Goal: Task Accomplishment & Management: Manage account settings

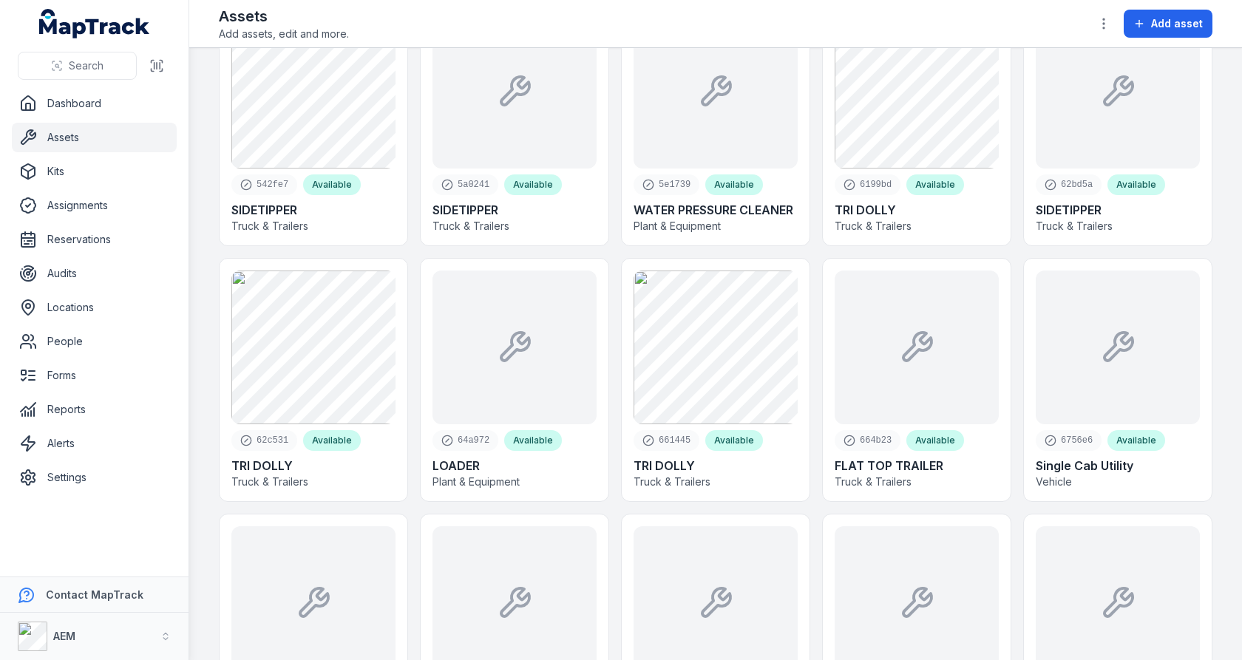
scroll to position [2385, 0]
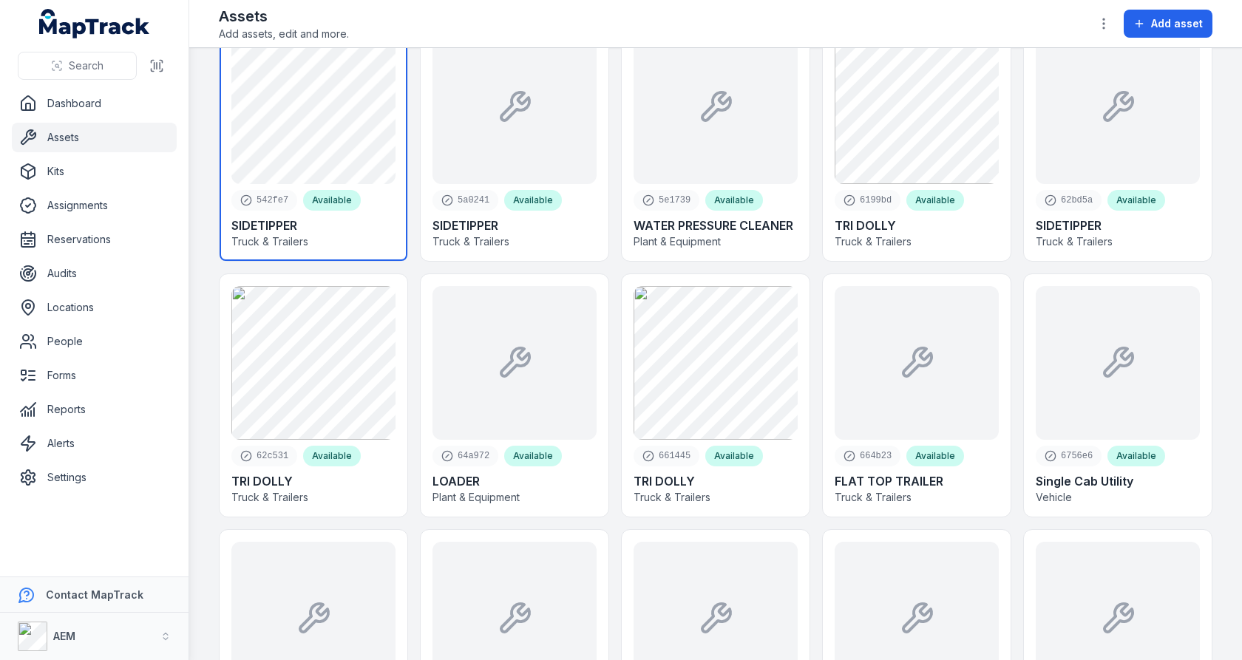
click at [344, 154] on link at bounding box center [314, 139] width 188 height 243
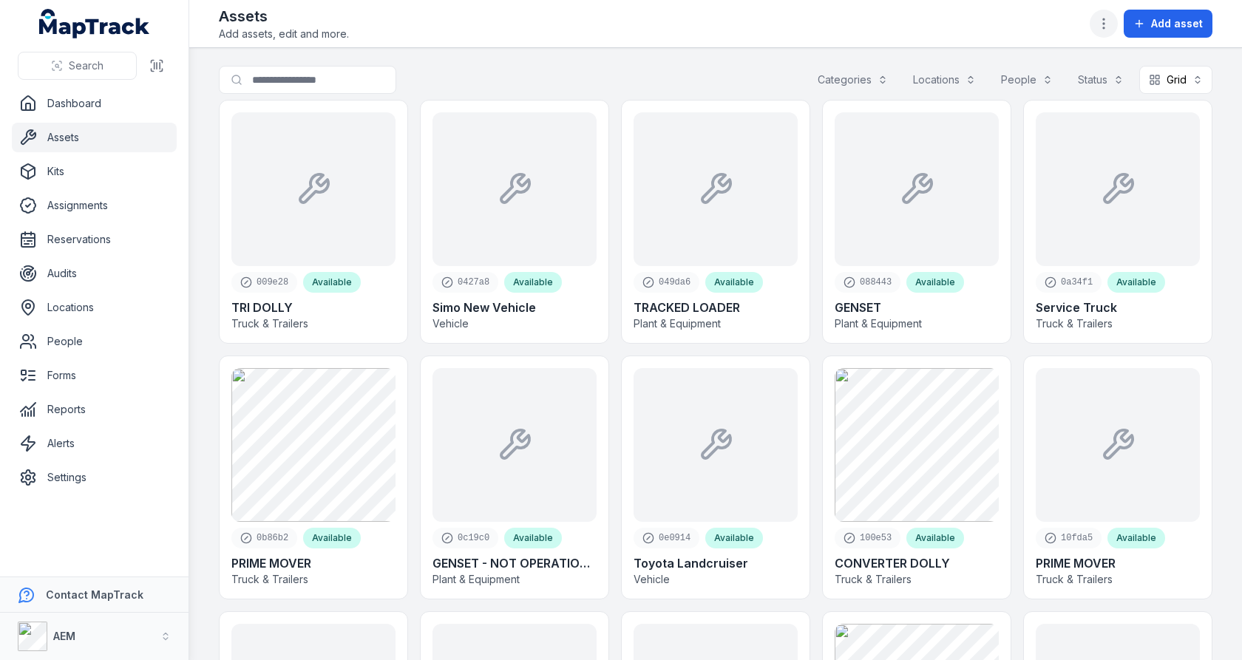
click at [1110, 18] on icon "button" at bounding box center [1104, 23] width 15 height 15
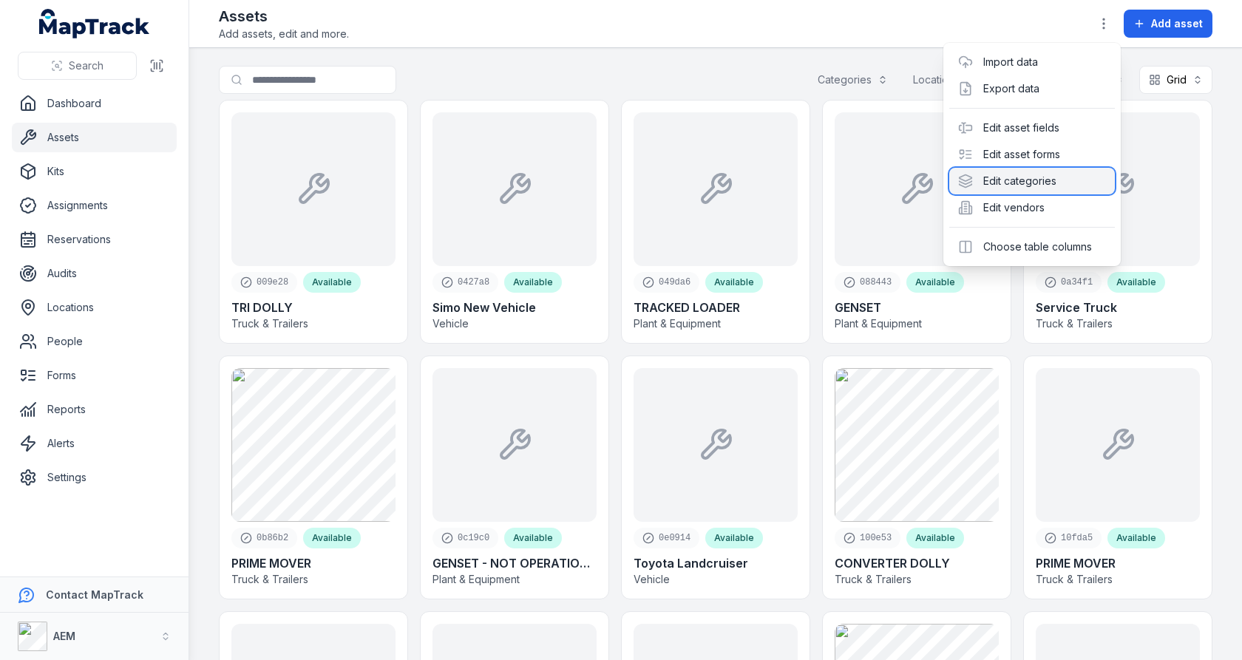
click at [1025, 170] on div "Edit categories" at bounding box center [1032, 181] width 166 height 27
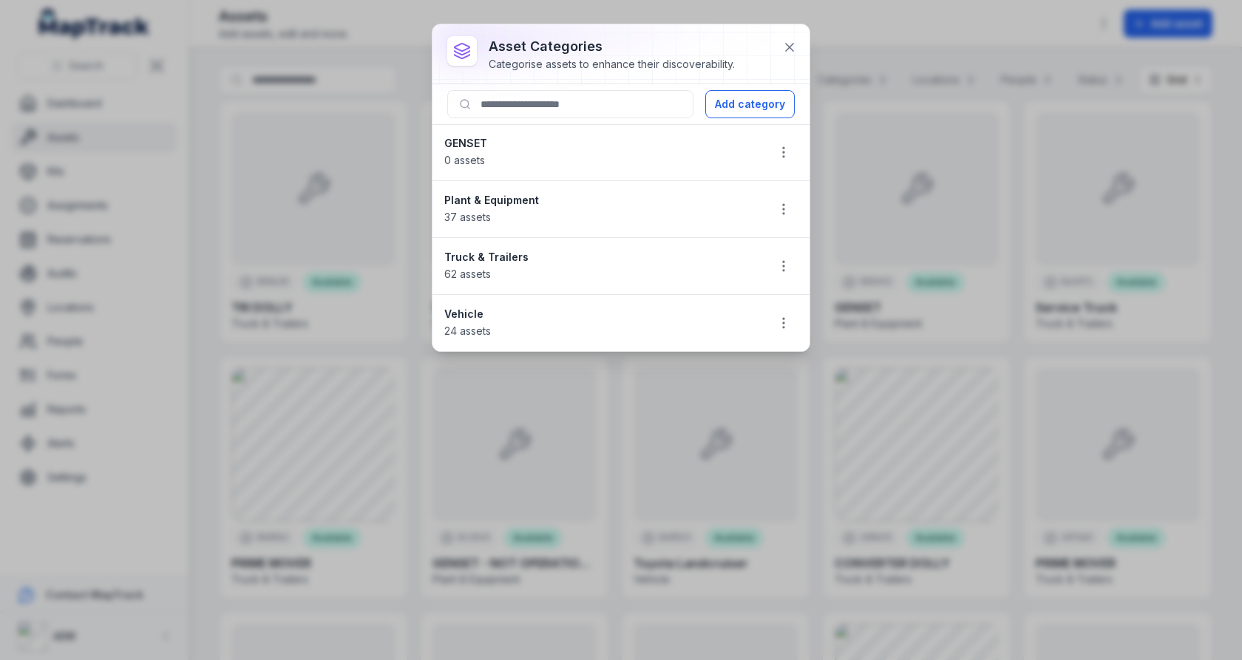
click at [483, 202] on strong "Plant & Equipment" at bounding box center [599, 200] width 311 height 15
click at [477, 256] on strong "Truck & Trailers" at bounding box center [599, 257] width 311 height 15
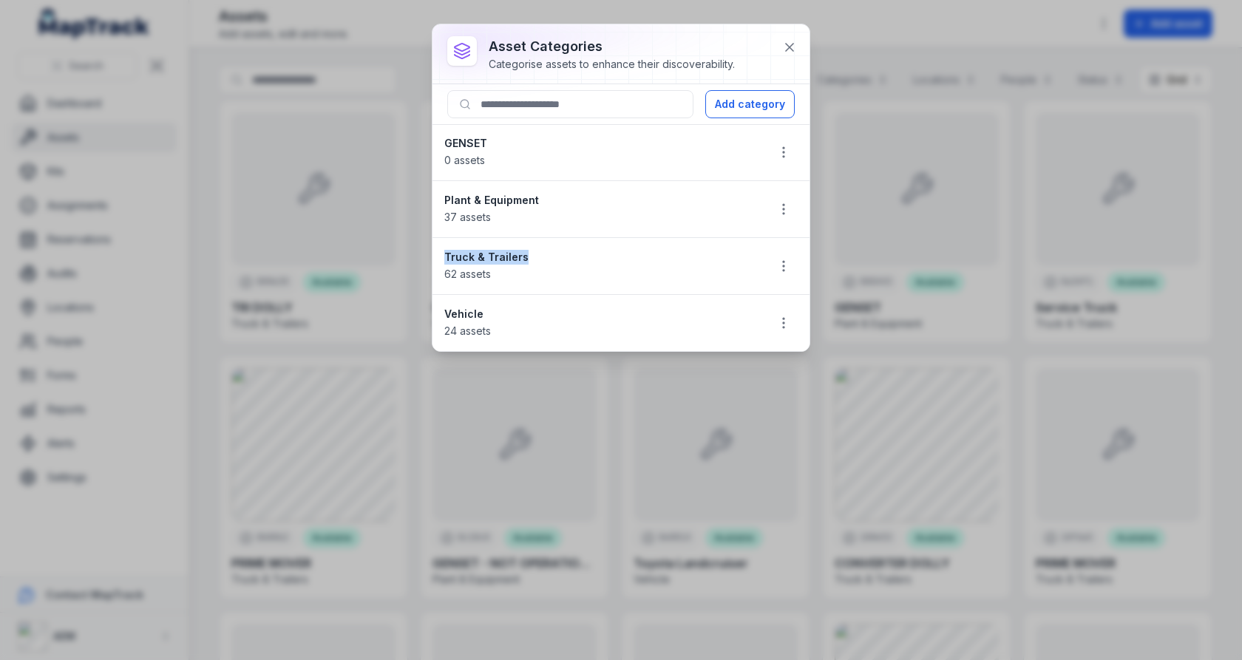
click at [477, 256] on strong "Truck & Trailers" at bounding box center [599, 257] width 311 height 15
click at [478, 308] on strong "Vehicle" at bounding box center [599, 314] width 311 height 15
click at [590, 308] on strong "Vehicle" at bounding box center [599, 314] width 311 height 15
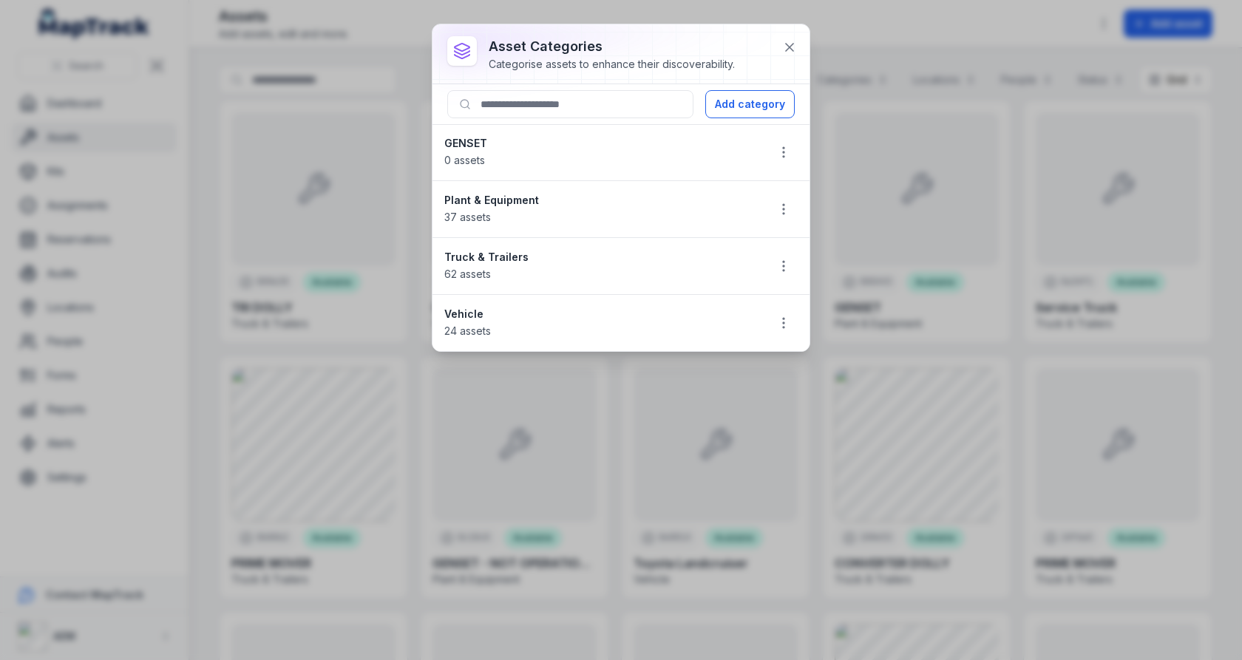
click at [515, 253] on strong "Truck & Trailers" at bounding box center [599, 257] width 311 height 15
click at [467, 311] on strong "Vehicle" at bounding box center [599, 314] width 311 height 15
click at [509, 311] on strong "Vehicle" at bounding box center [599, 314] width 311 height 15
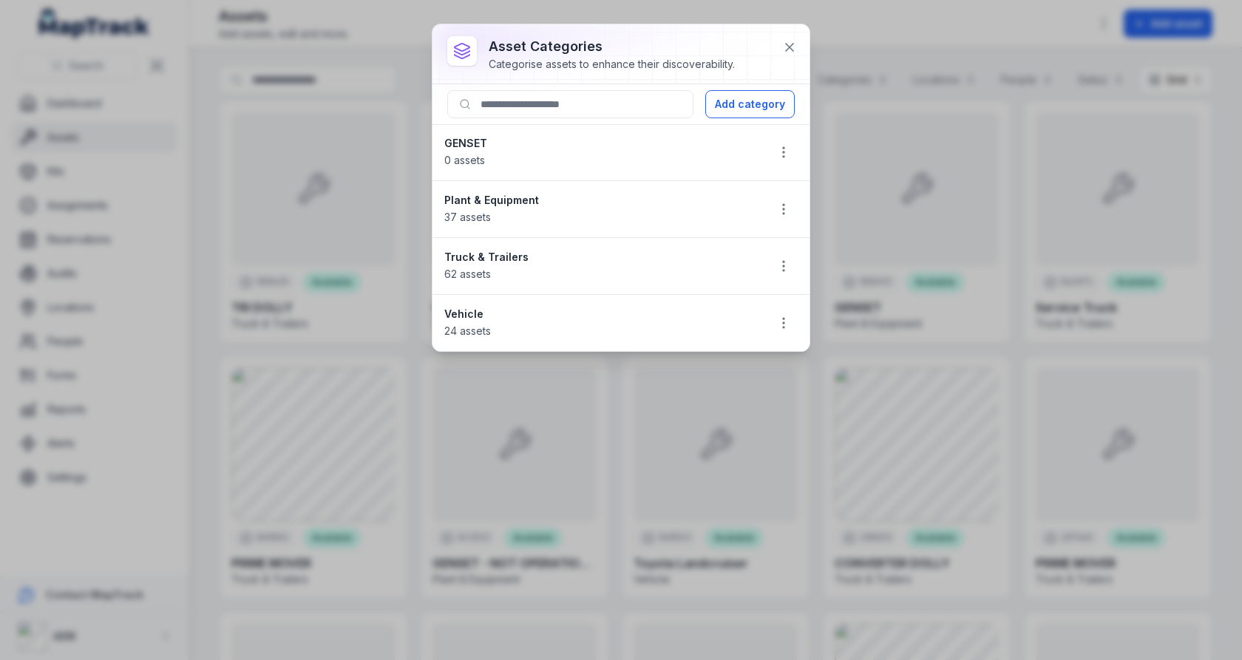
click at [487, 201] on strong "Plant & Equipment" at bounding box center [599, 200] width 311 height 15
click at [606, 195] on strong "Plant & Equipment" at bounding box center [599, 200] width 311 height 15
click at [787, 202] on icon "button" at bounding box center [783, 209] width 15 height 15
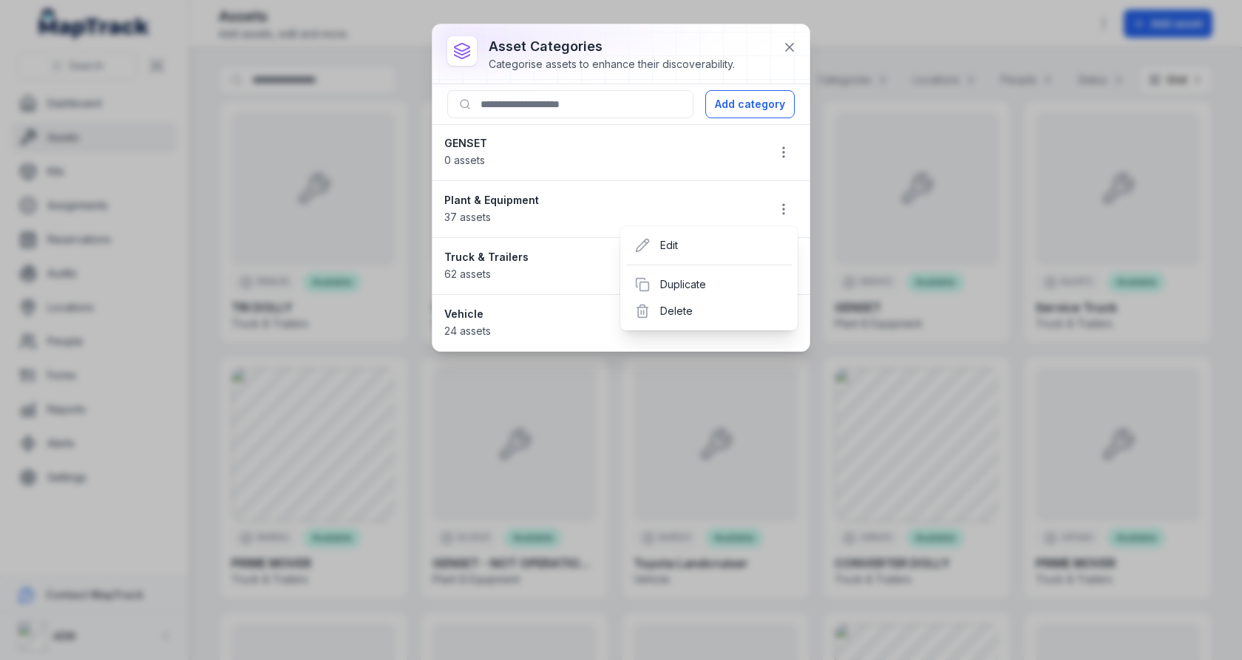
click at [737, 203] on li "Plant & Equipment 37 assets" at bounding box center [621, 209] width 377 height 58
click at [489, 201] on strong "Plant & Equipment" at bounding box center [599, 200] width 311 height 15
click at [623, 209] on div "Plant & Equipment 37 assets" at bounding box center [599, 209] width 311 height 33
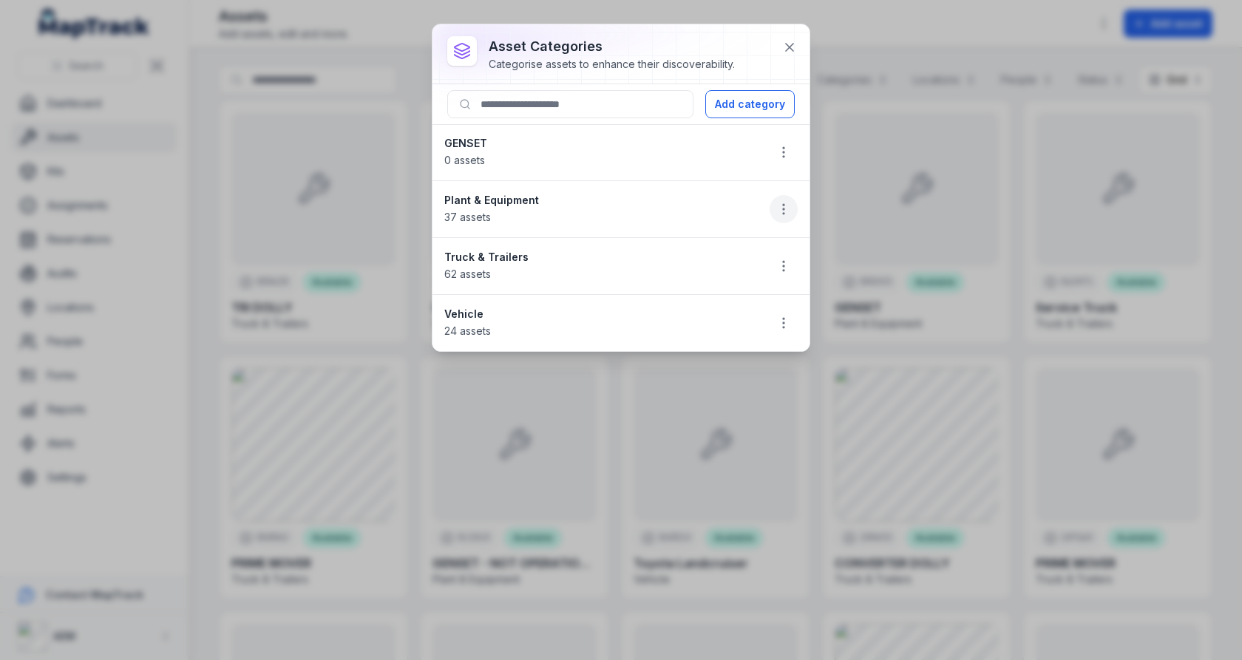
click at [778, 207] on icon "button" at bounding box center [783, 209] width 15 height 15
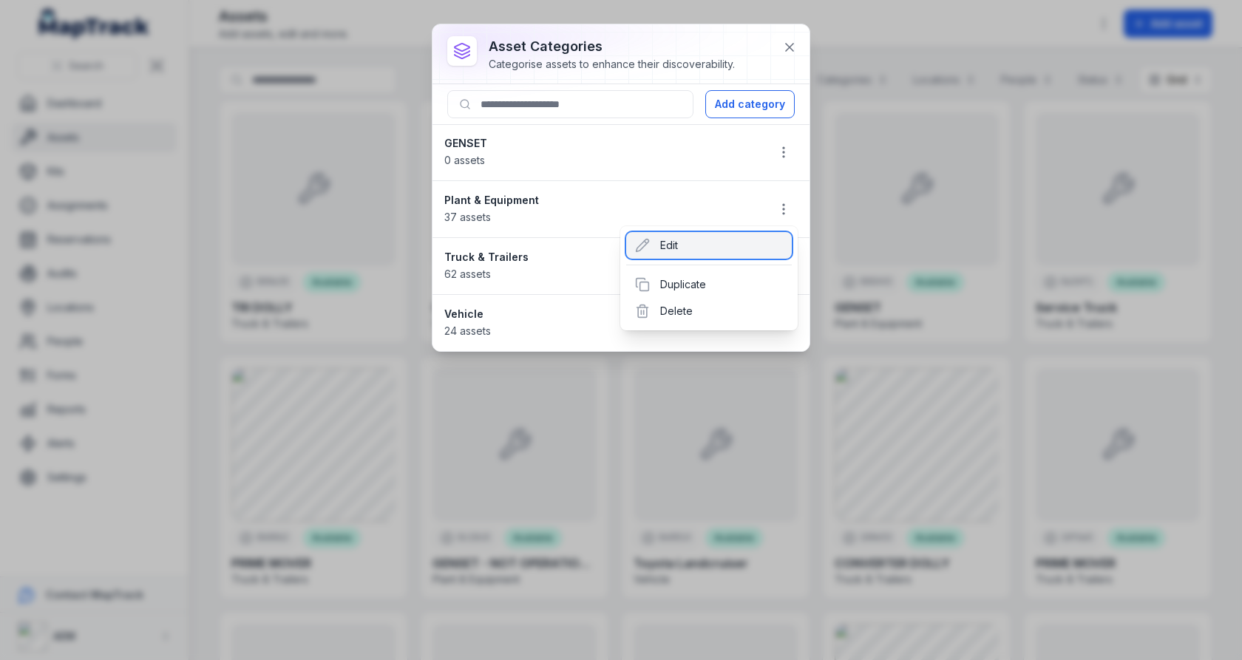
click at [722, 247] on div "Edit" at bounding box center [709, 245] width 166 height 27
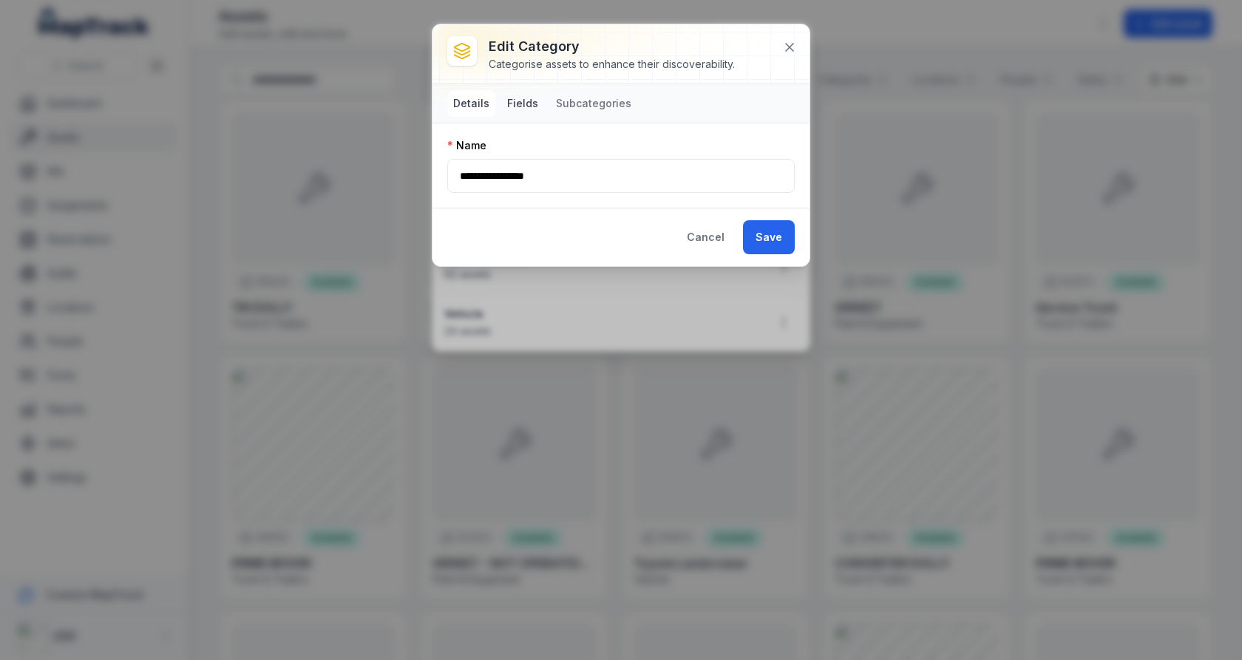
click at [529, 102] on button "Fields" at bounding box center [522, 103] width 43 height 27
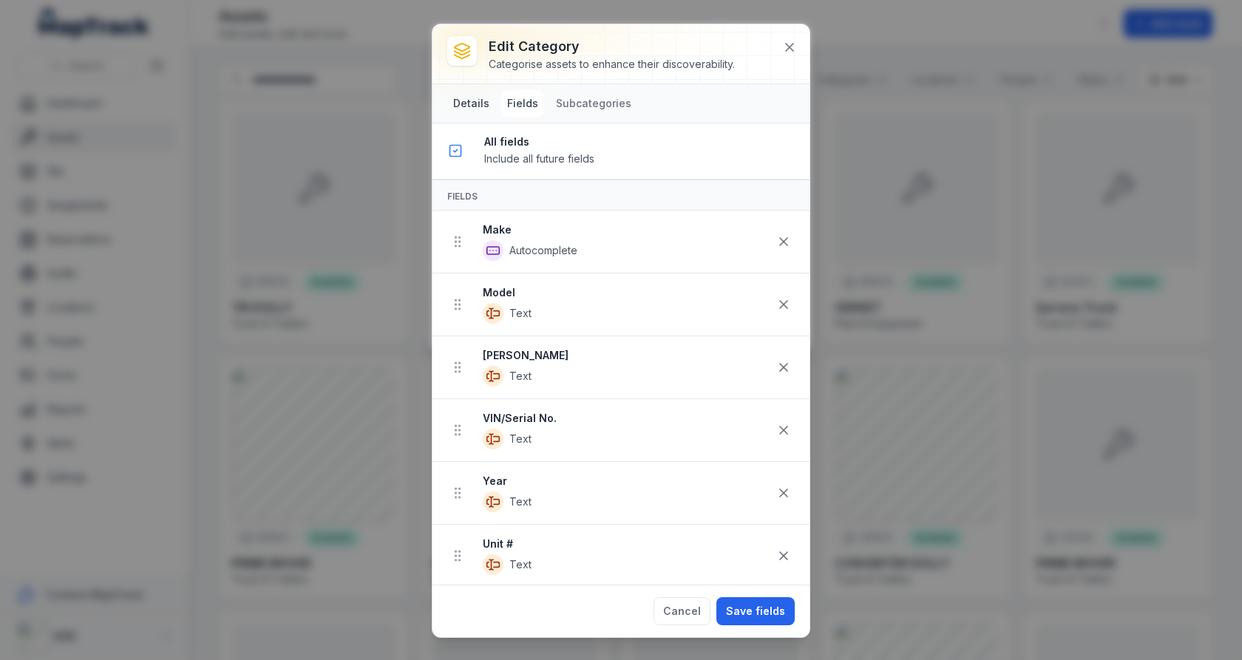
click at [480, 101] on button "Details" at bounding box center [471, 103] width 48 height 27
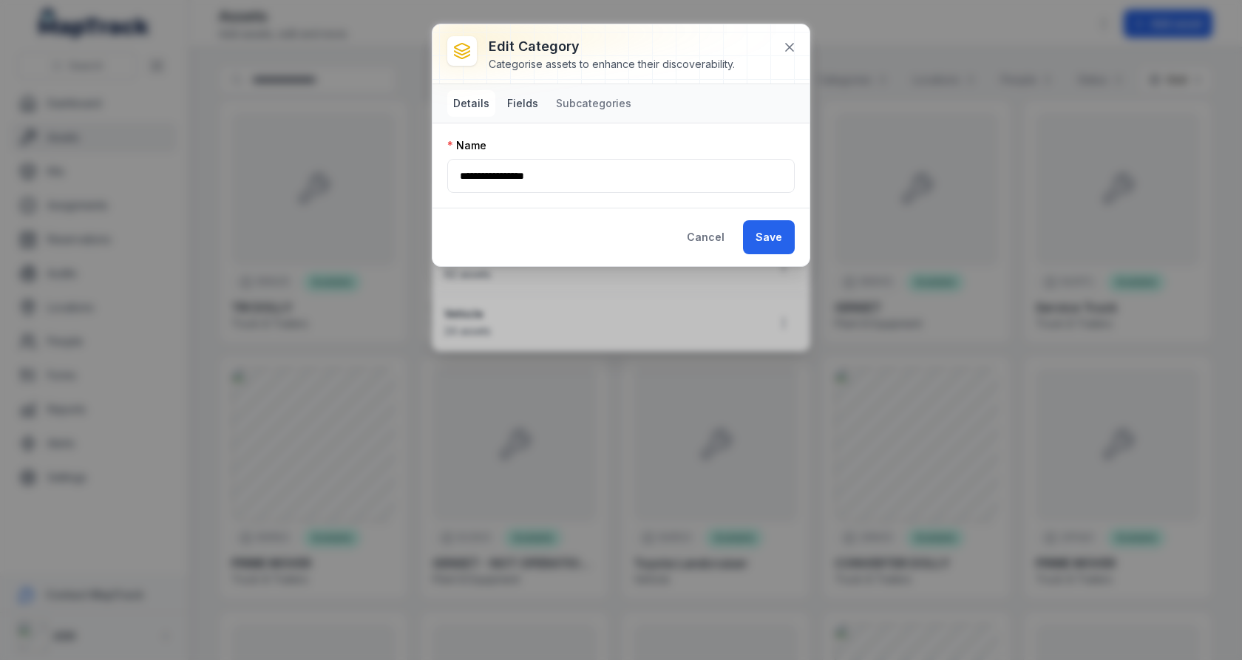
click at [514, 108] on button "Fields" at bounding box center [522, 103] width 43 height 27
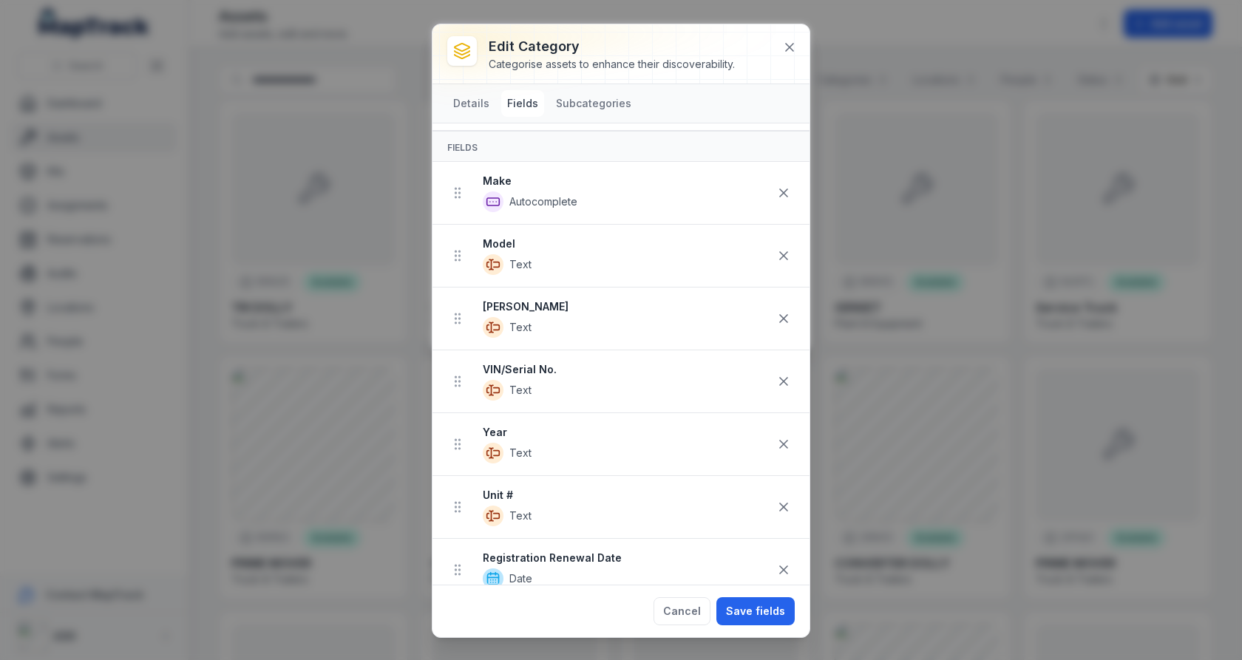
scroll to position [50, 0]
click at [526, 361] on strong "VIN/Serial No." at bounding box center [626, 368] width 287 height 15
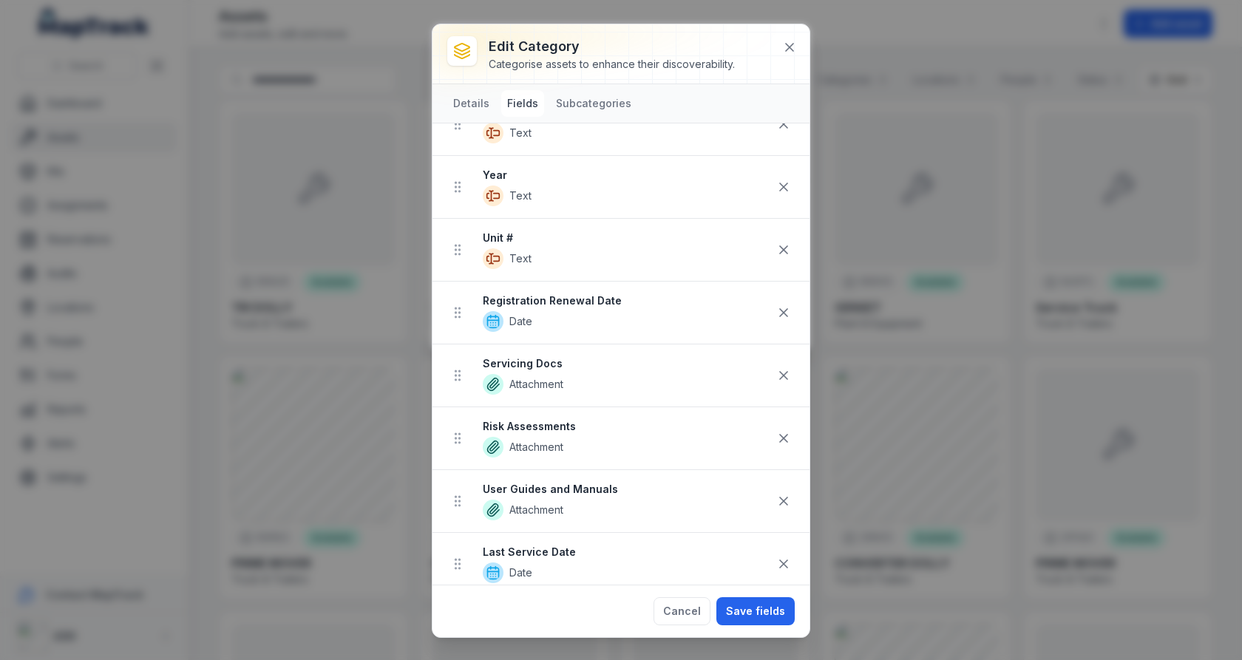
scroll to position [302, 0]
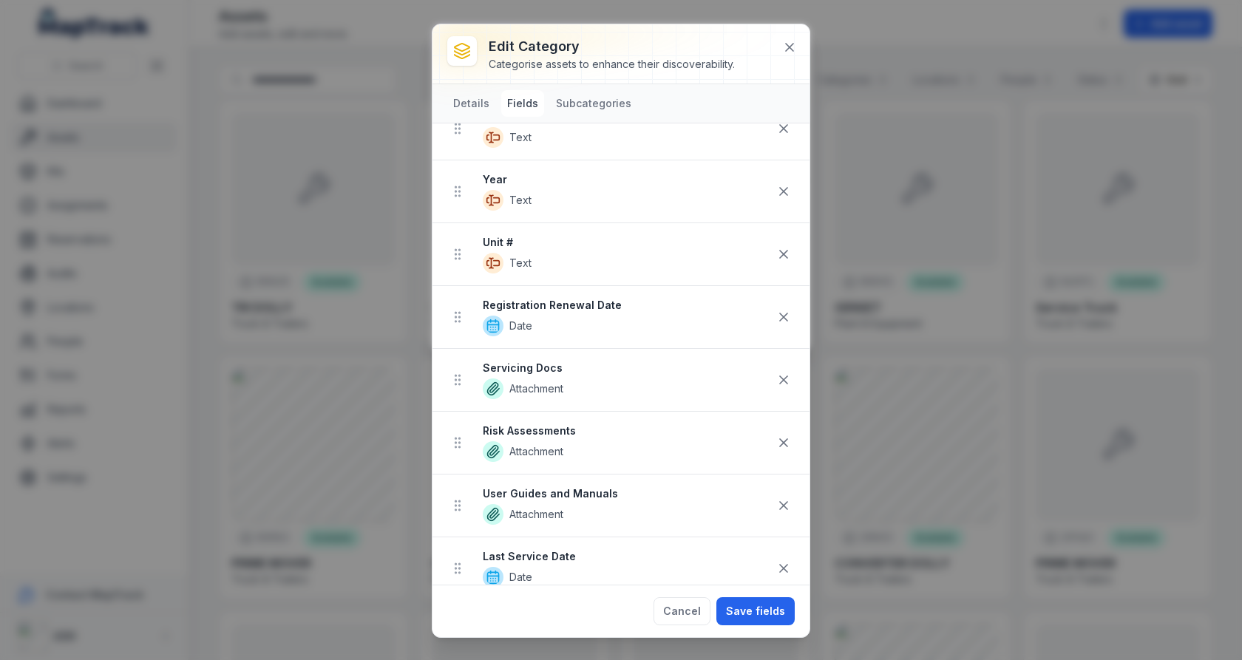
click at [569, 298] on strong "Registration Renewal Date" at bounding box center [626, 305] width 287 height 15
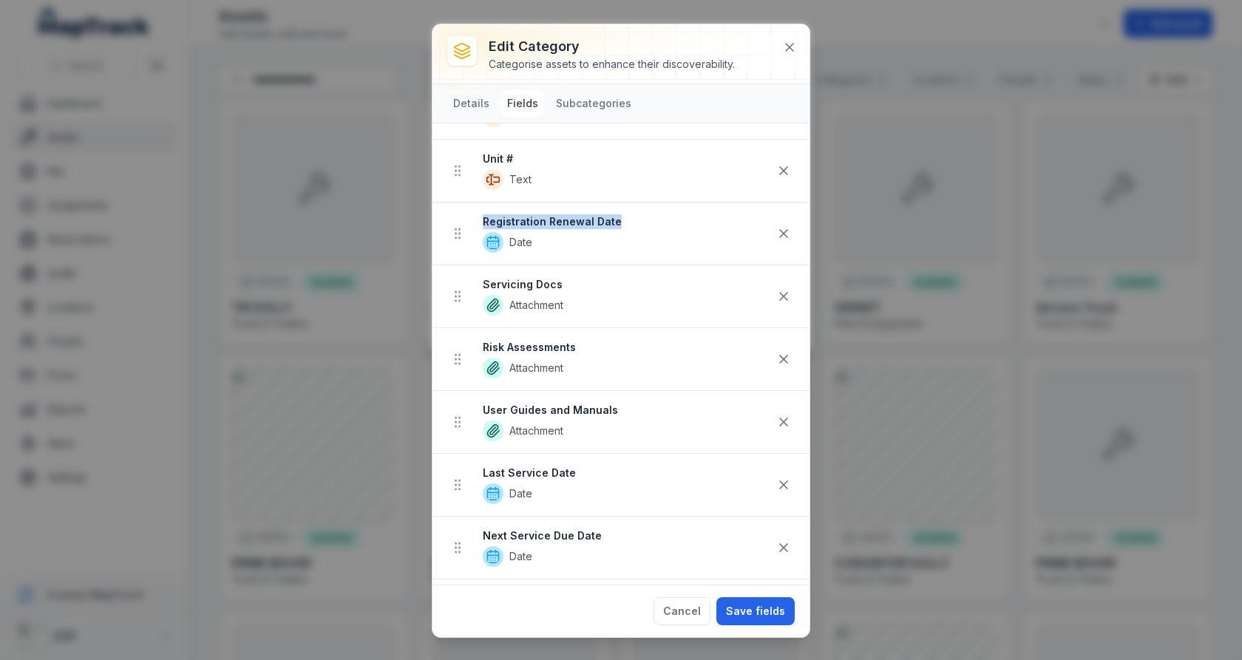
scroll to position [555, 0]
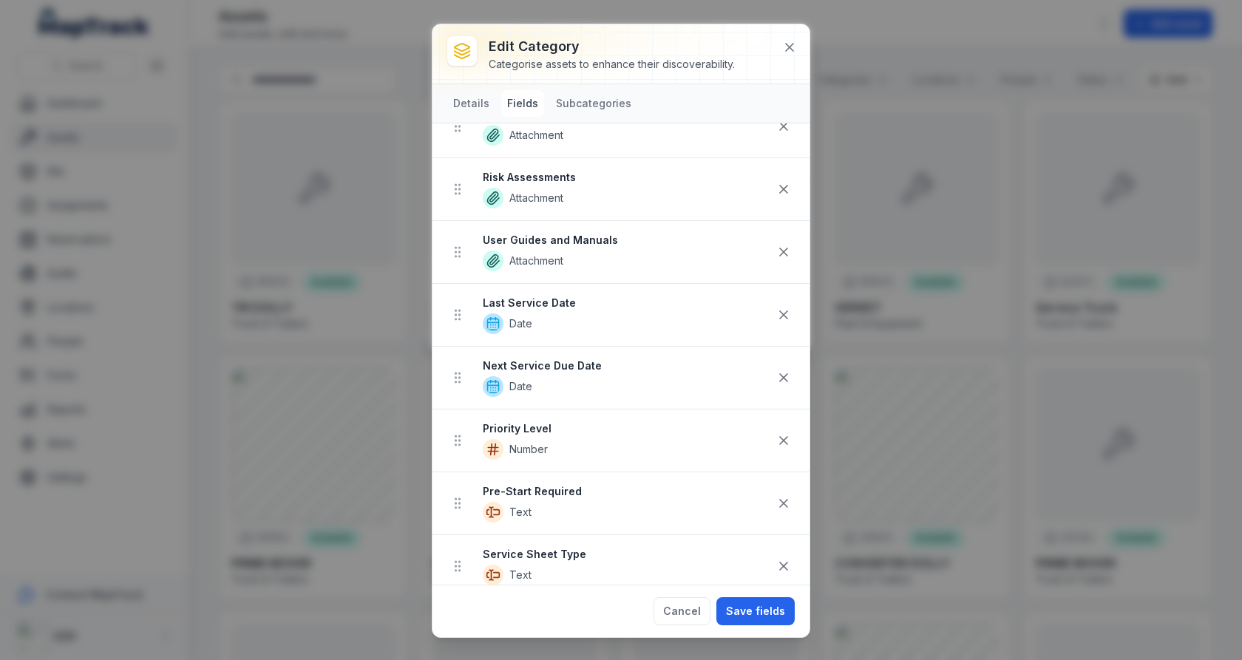
click at [601, 233] on strong "User Guides and Manuals" at bounding box center [626, 240] width 287 height 15
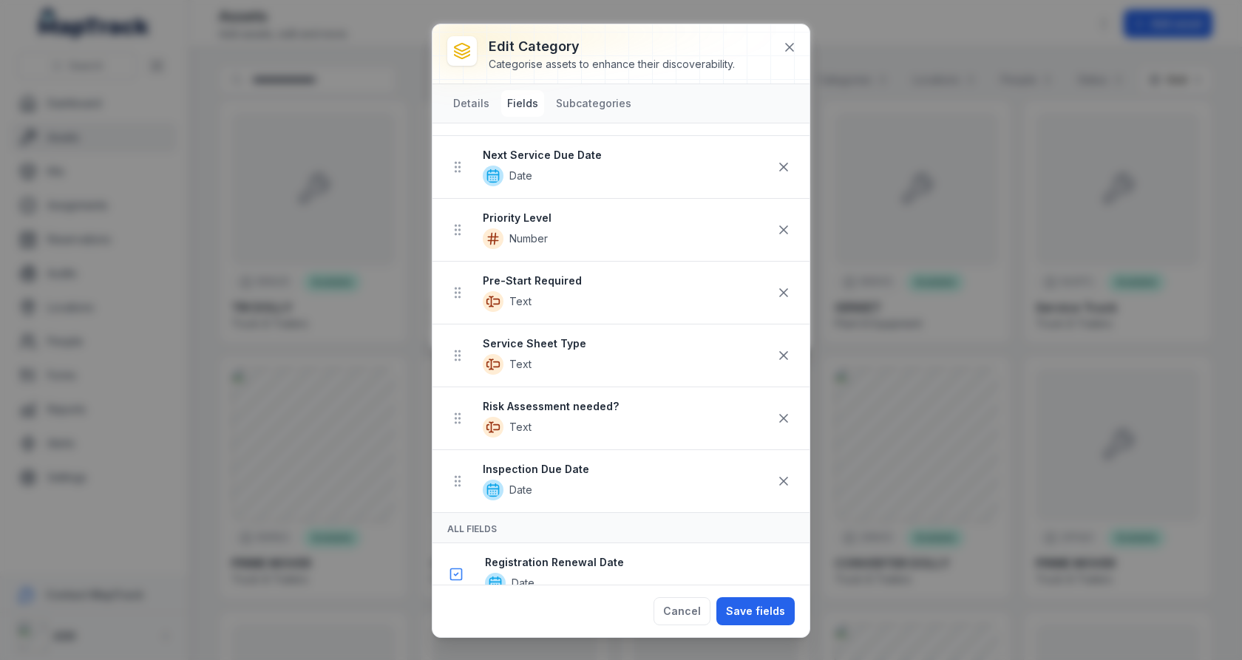
scroll to position [782, 0]
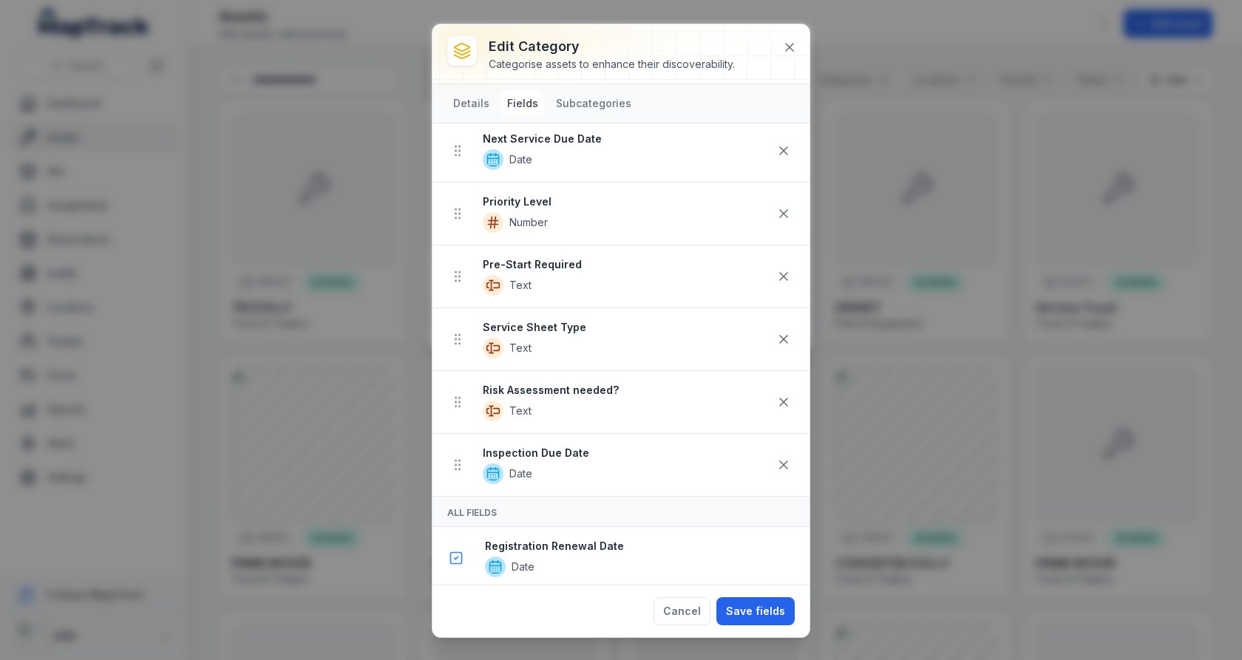
click at [573, 320] on strong "Service Sheet Type" at bounding box center [626, 327] width 287 height 15
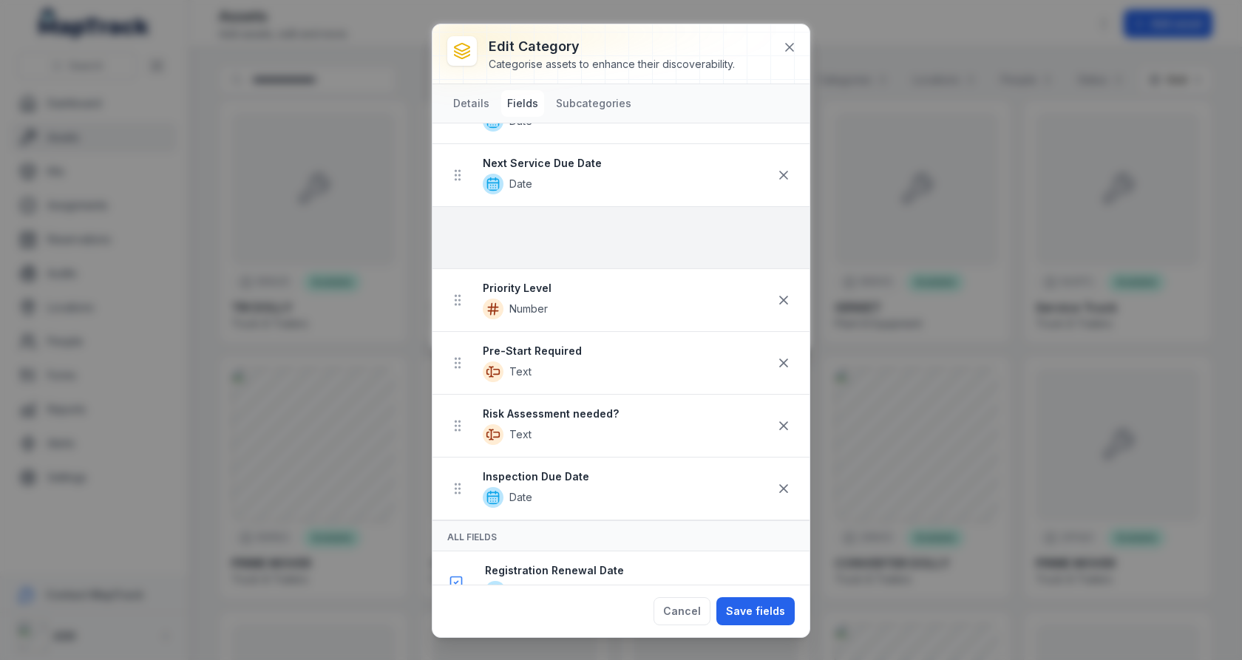
scroll to position [756, 0]
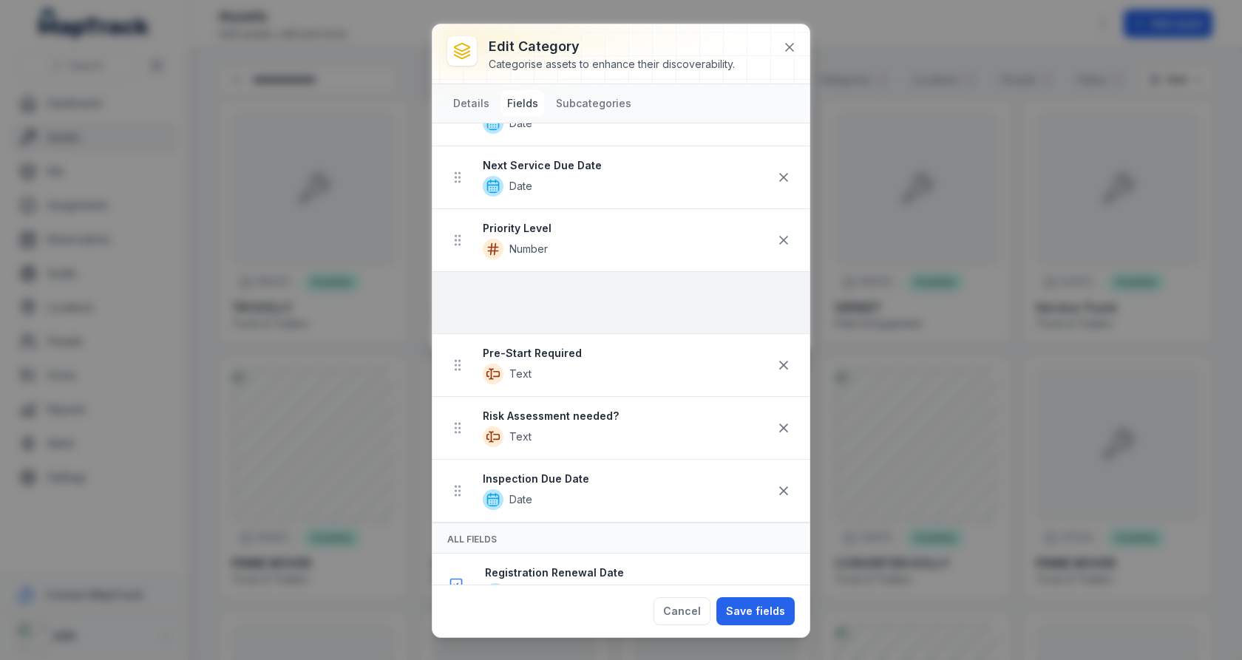
drag, startPoint x: 469, startPoint y: 328, endPoint x: 460, endPoint y: 288, distance: 40.2
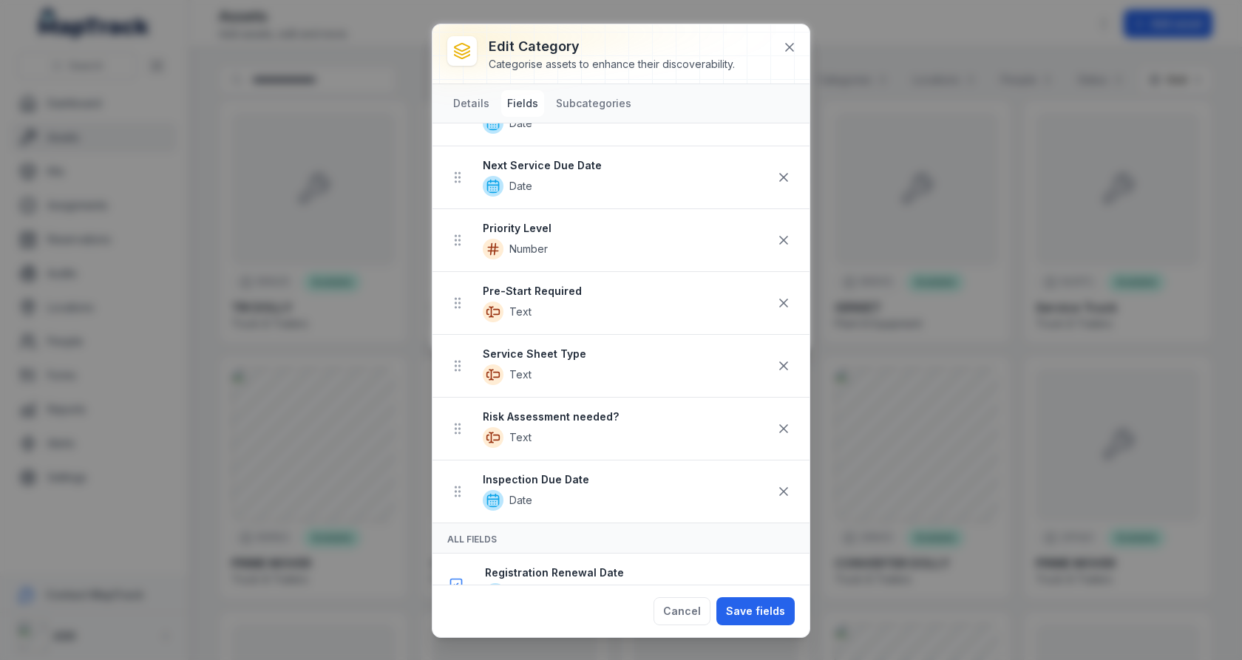
click at [573, 285] on strong "Pre-Start Required" at bounding box center [626, 291] width 287 height 15
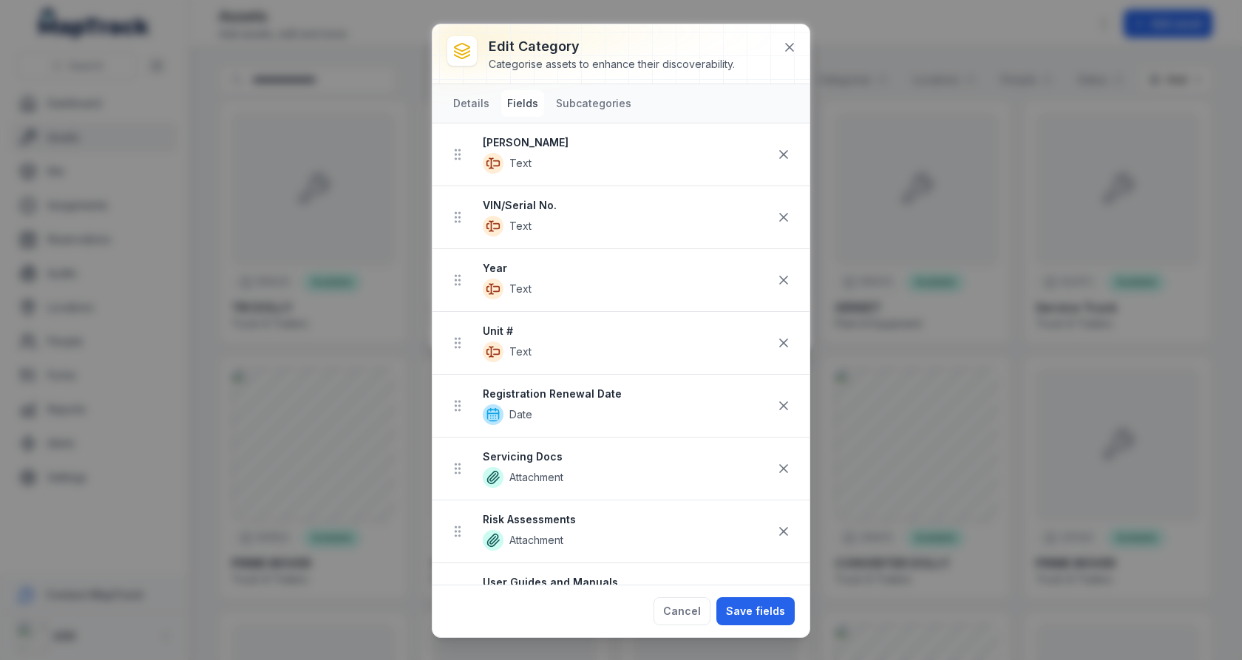
scroll to position [248, 0]
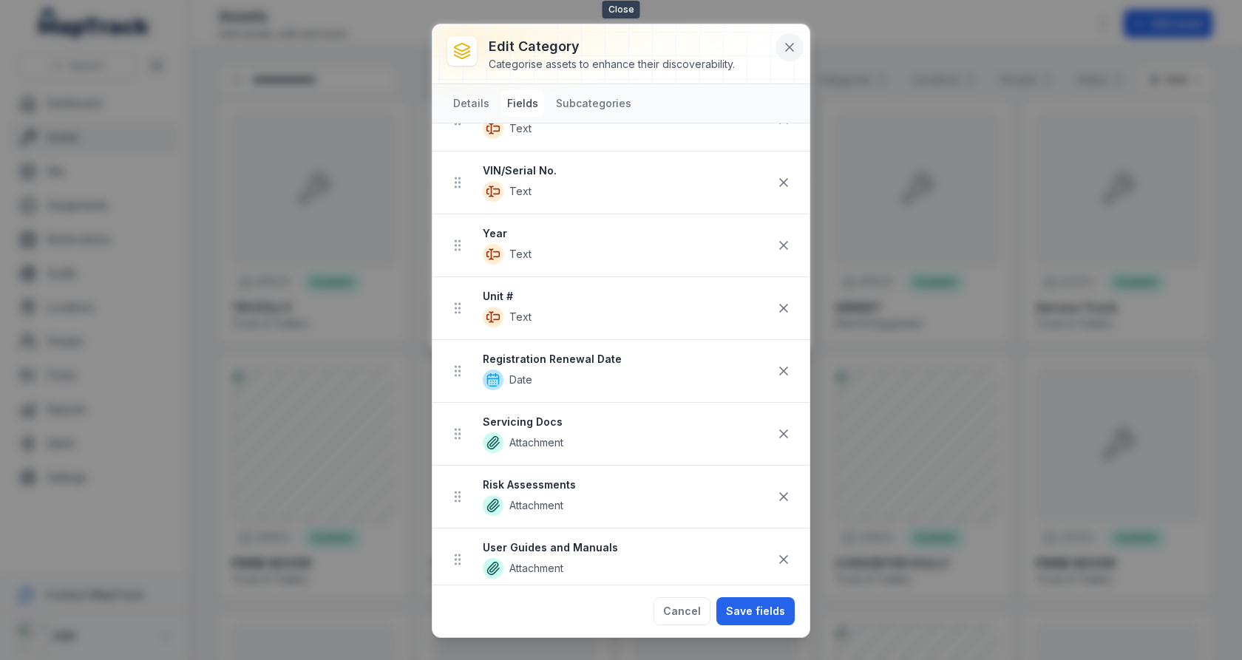
click at [779, 48] on button at bounding box center [790, 47] width 28 height 28
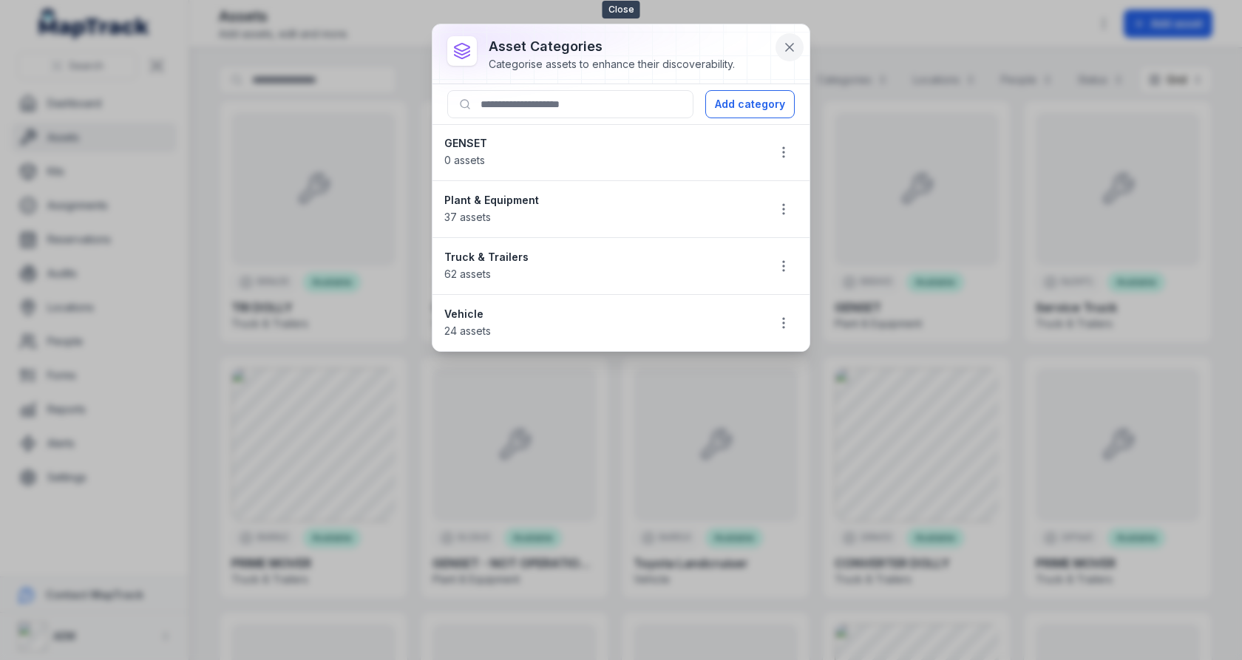
click at [786, 47] on icon at bounding box center [789, 47] width 15 height 15
